Goal: Task Accomplishment & Management: Complete application form

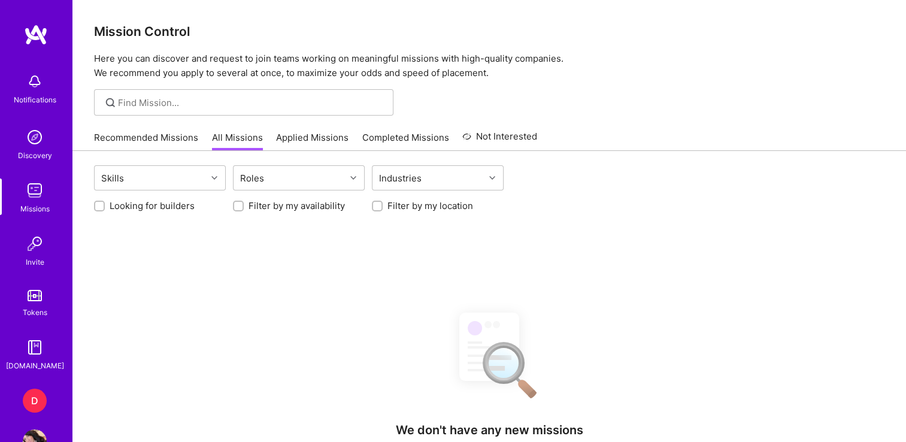
click at [32, 397] on div "D" at bounding box center [35, 400] width 24 height 24
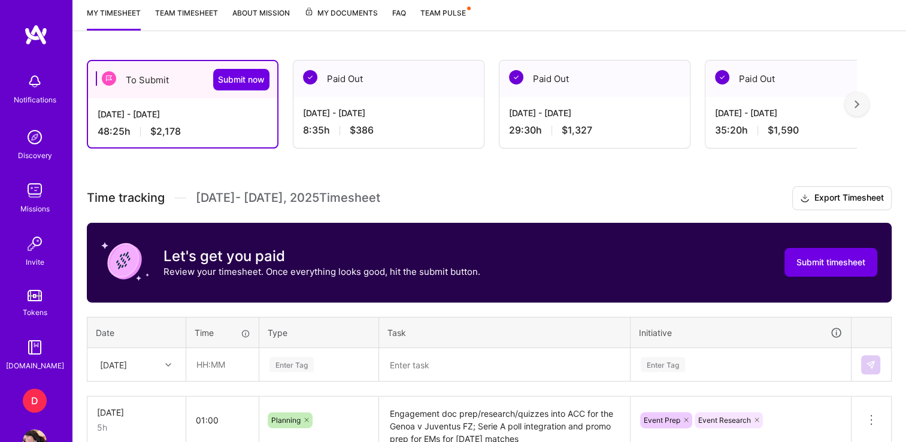
scroll to position [300, 0]
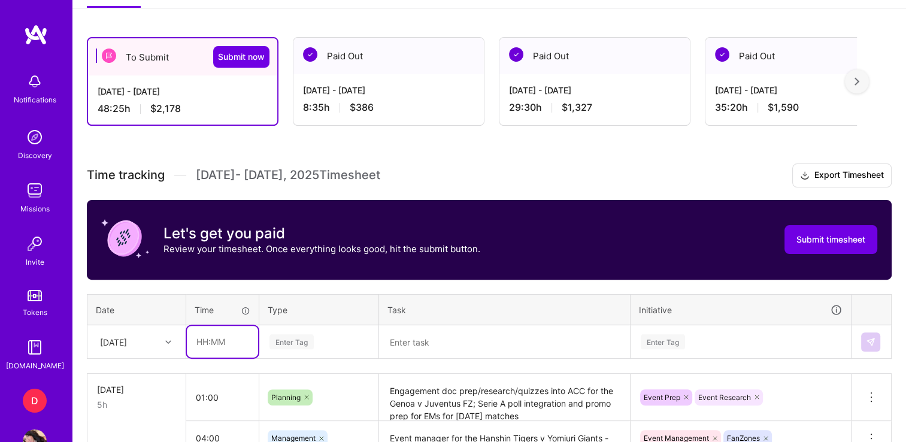
click at [206, 345] on input "text" at bounding box center [222, 342] width 71 height 32
type input "04:00"
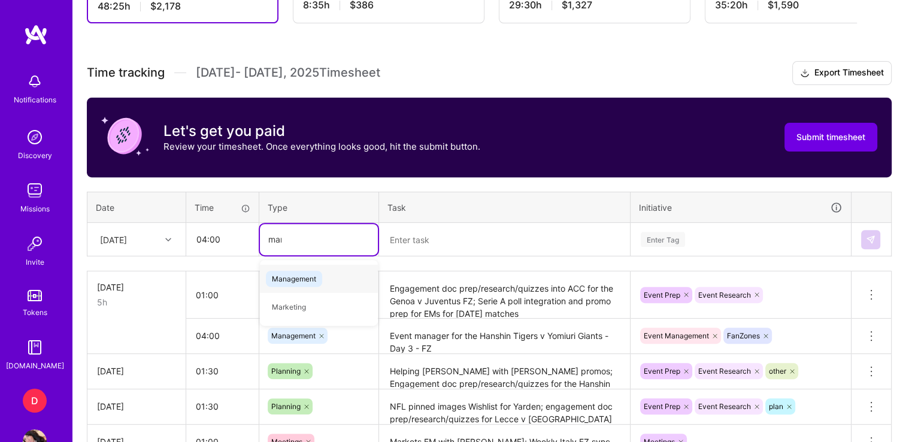
type input "mana"
click at [304, 273] on span "Management" at bounding box center [294, 279] width 56 height 16
click at [439, 248] on textarea at bounding box center [504, 239] width 248 height 31
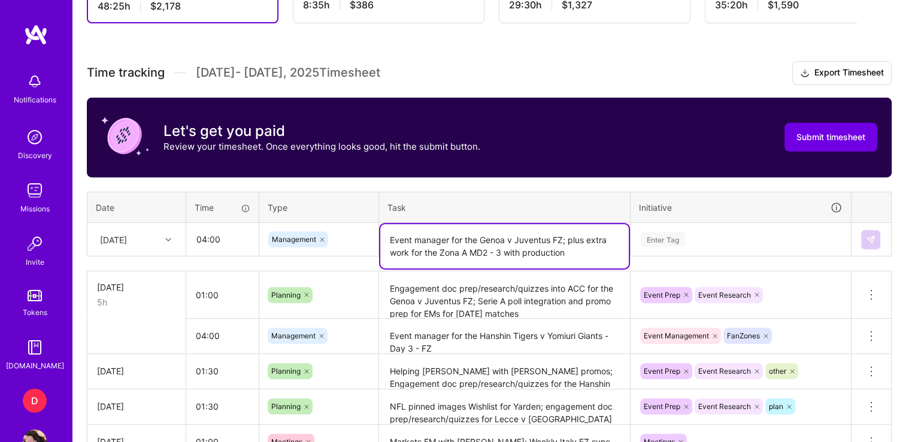
click at [409, 248] on textarea "Event manager for the Genoa v Juventus FZ; plus extra work for the Zona A MD2 -…" at bounding box center [504, 246] width 248 height 44
click at [593, 251] on textarea "Event manager for the Genoa v Juventus FZ; plus extra activations for the Zona …" at bounding box center [504, 246] width 248 height 44
type textarea "Event manager for the Genoa v Juventus FZ; plus extra activations for the Zona …"
click at [688, 224] on div "Enter Tag" at bounding box center [740, 239] width 219 height 31
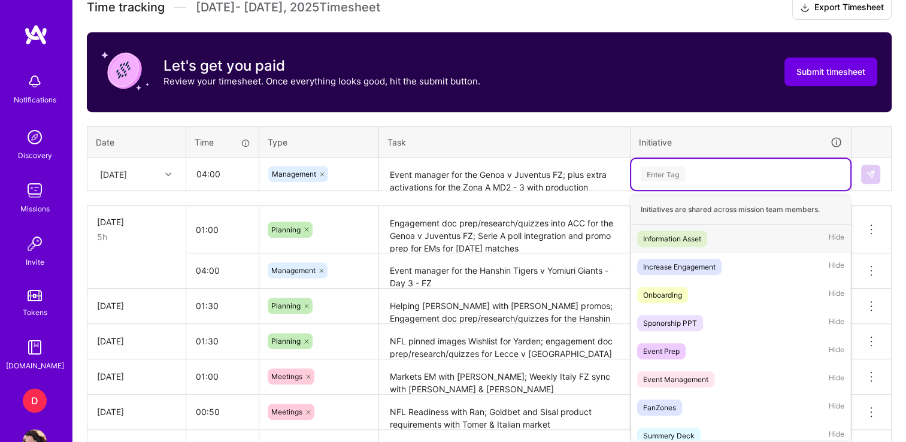
scroll to position [469, 0]
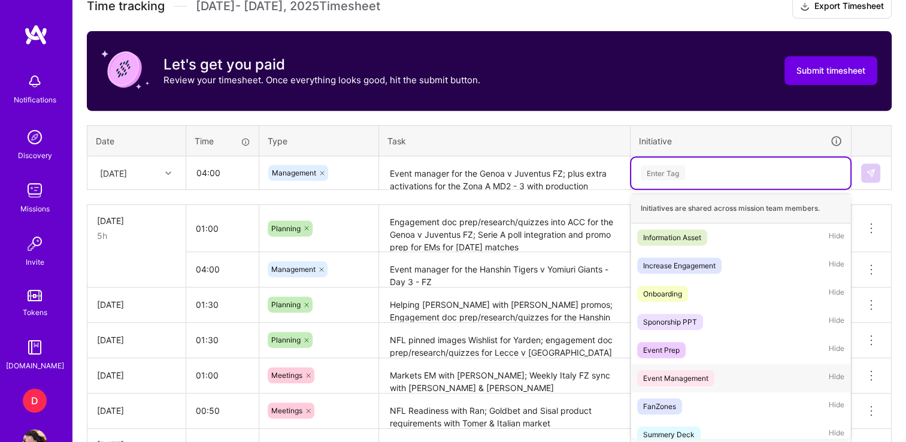
click at [684, 375] on div "Event Management" at bounding box center [675, 378] width 65 height 13
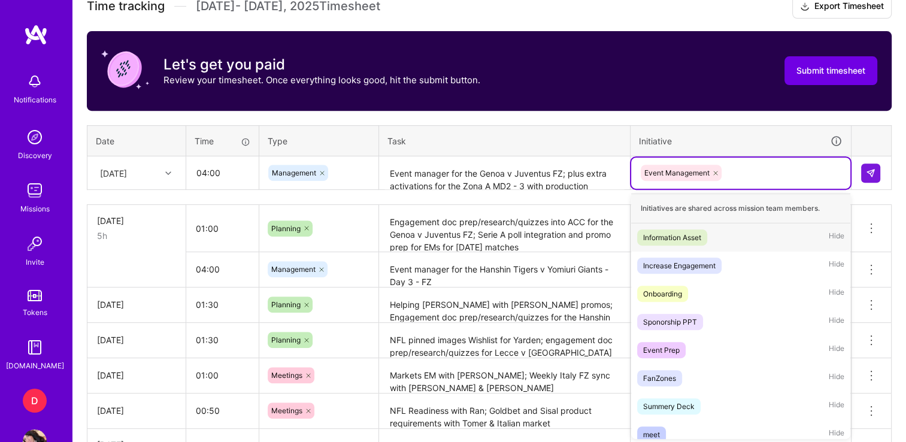
click at [749, 168] on div "Event Management" at bounding box center [740, 172] width 202 height 19
click at [667, 372] on div "FanZones" at bounding box center [659, 378] width 33 height 13
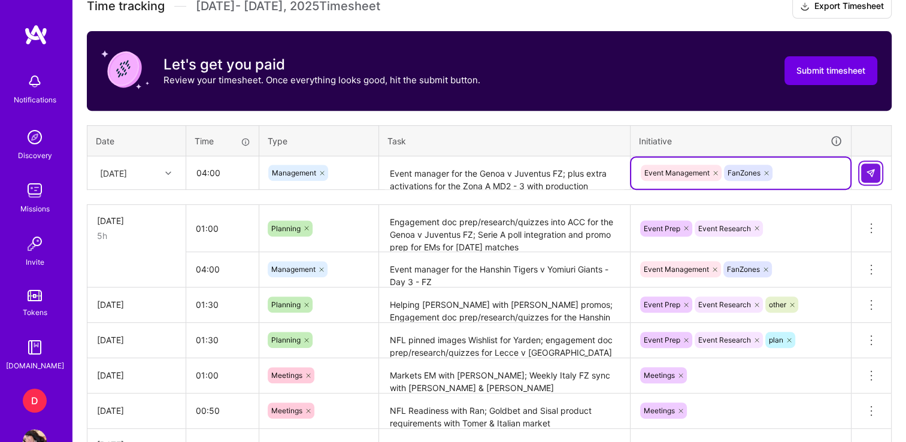
click at [867, 170] on img at bounding box center [871, 173] width 10 height 10
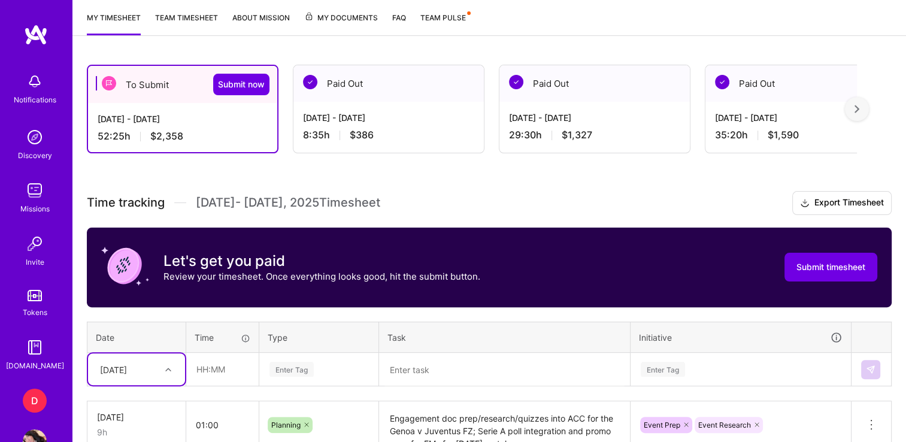
scroll to position [273, 0]
click at [238, 83] on span "Submit now" at bounding box center [241, 84] width 47 height 12
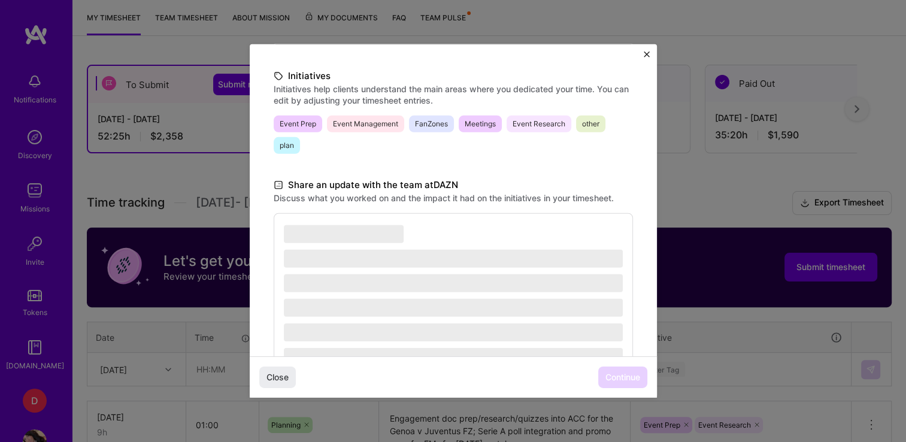
scroll to position [305, 0]
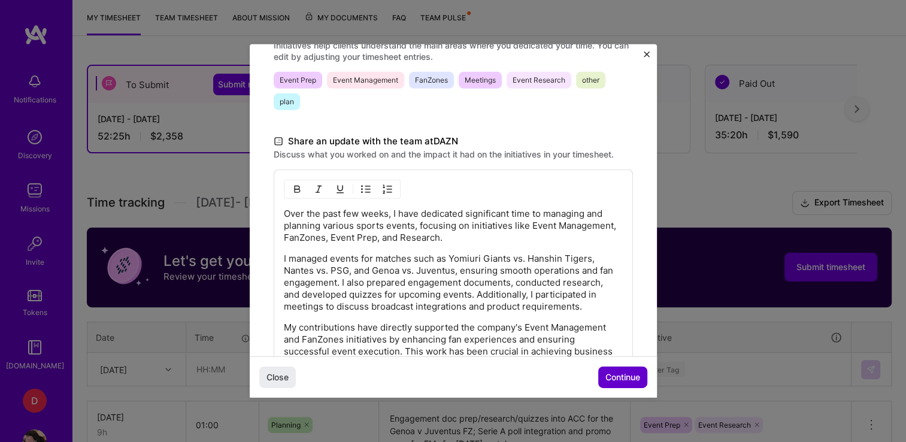
click at [624, 367] on button "Continue" at bounding box center [622, 377] width 49 height 22
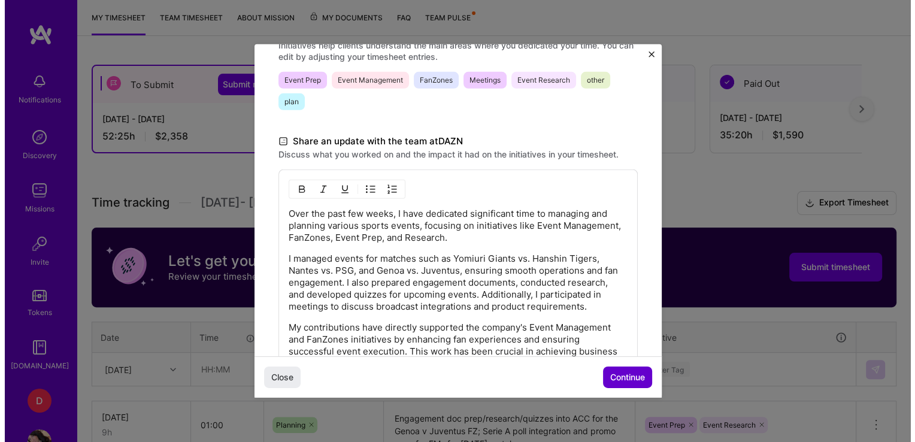
scroll to position [185, 0]
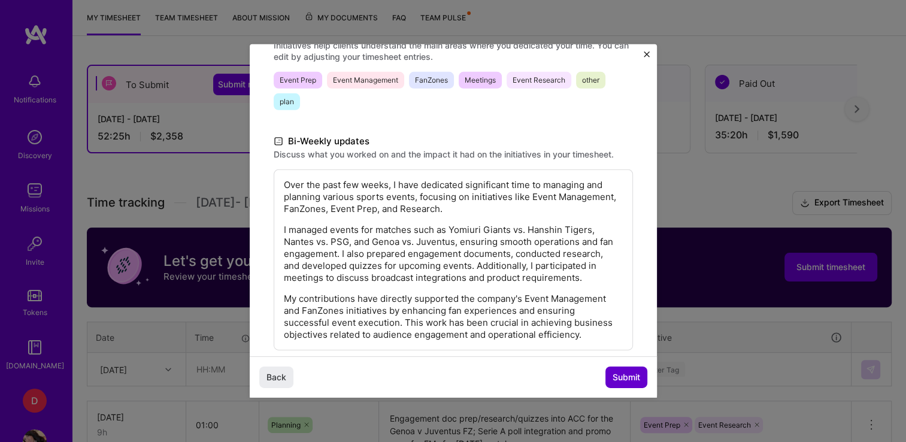
click at [624, 367] on button "Submit" at bounding box center [626, 377] width 42 height 22
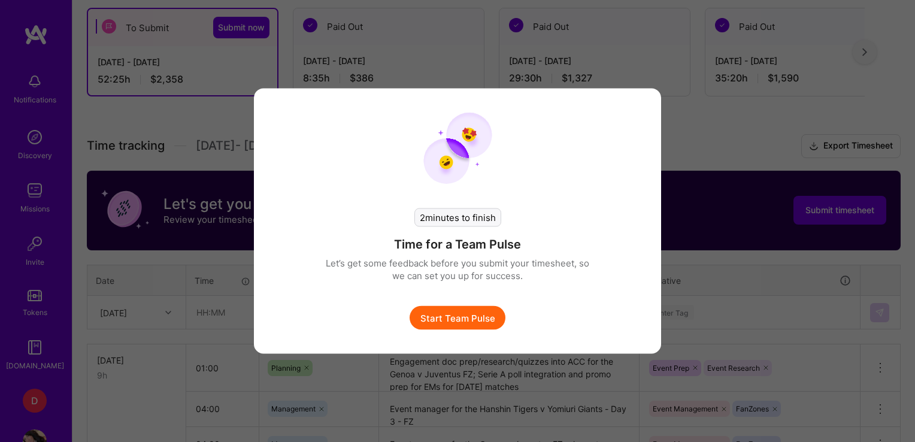
click at [473, 323] on button "Start Team Pulse" at bounding box center [457, 318] width 96 height 24
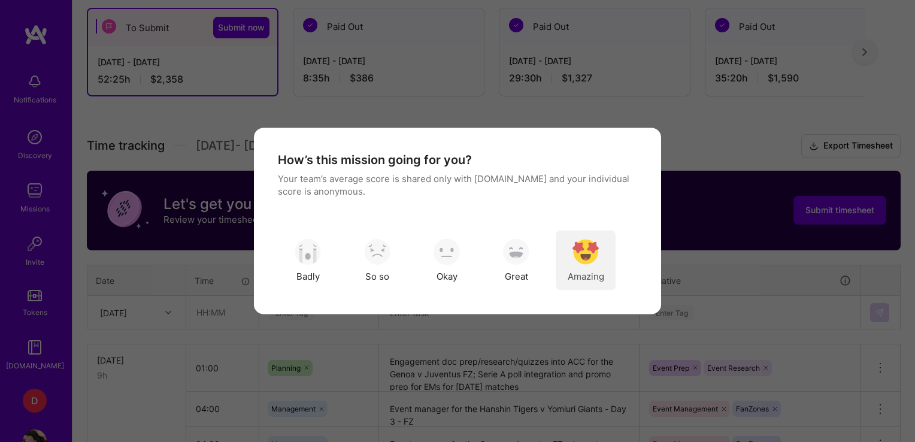
click at [606, 267] on div "Amazing" at bounding box center [585, 260] width 60 height 60
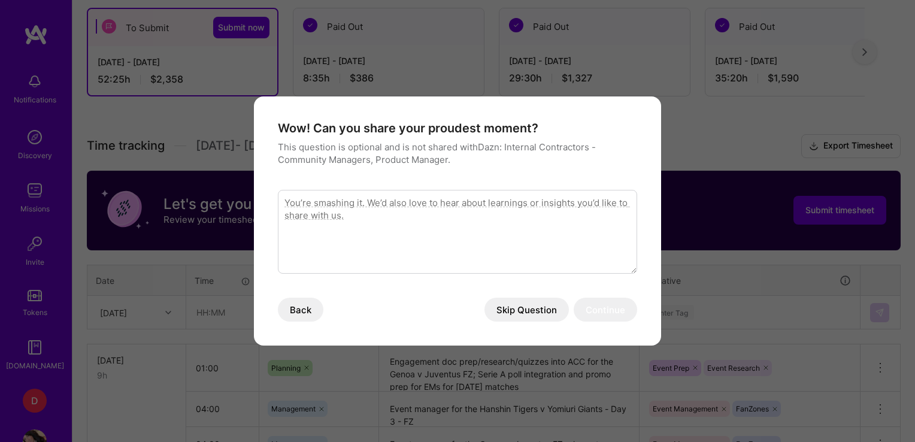
click at [486, 245] on textarea "modal" at bounding box center [457, 232] width 359 height 84
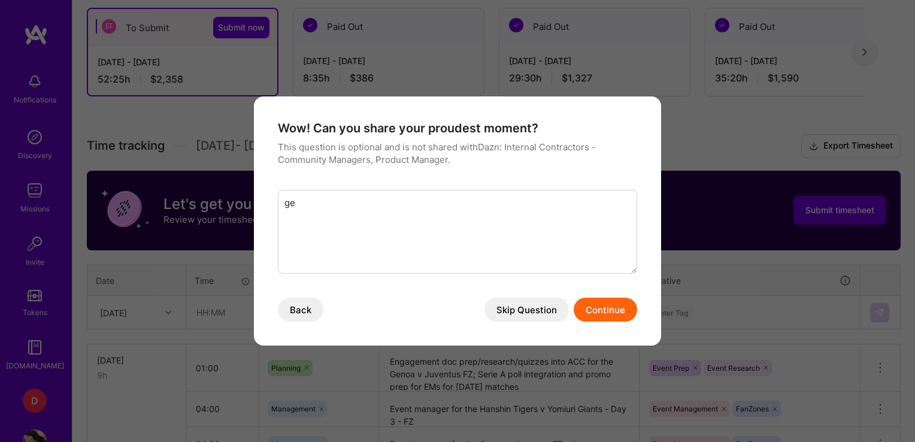
type textarea "g"
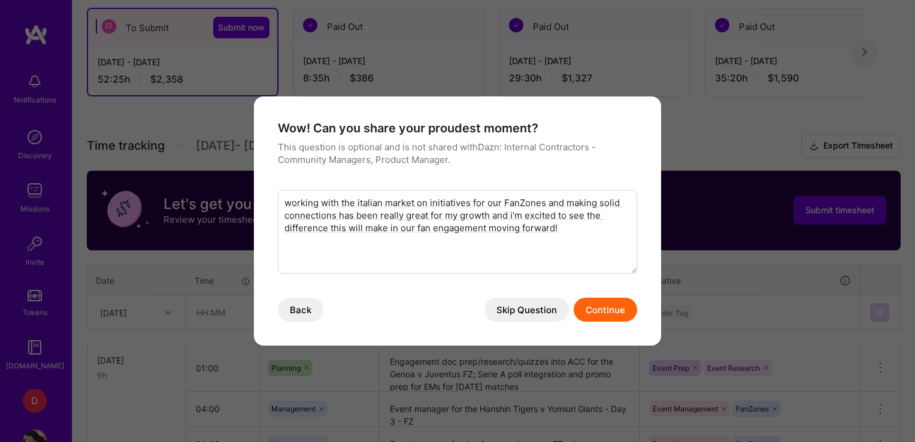
type textarea "working with the italian market on initiatives for our FanZones and making soli…"
click at [598, 306] on button "Continue" at bounding box center [604, 309] width 63 height 24
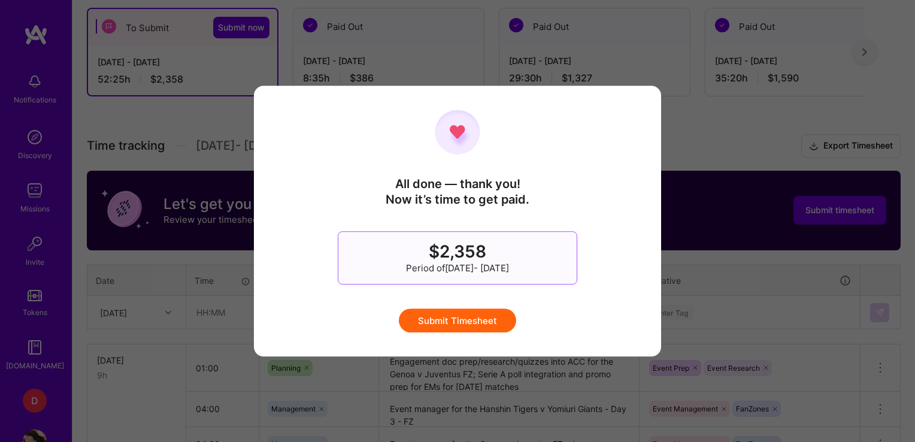
click at [442, 309] on button "Submit Timesheet" at bounding box center [457, 320] width 117 height 24
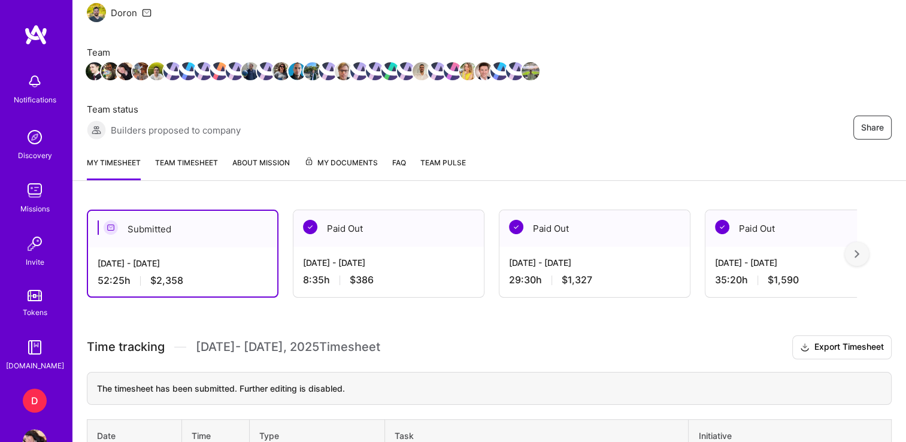
scroll to position [0, 0]
